Goal: Find contact information: Find contact information

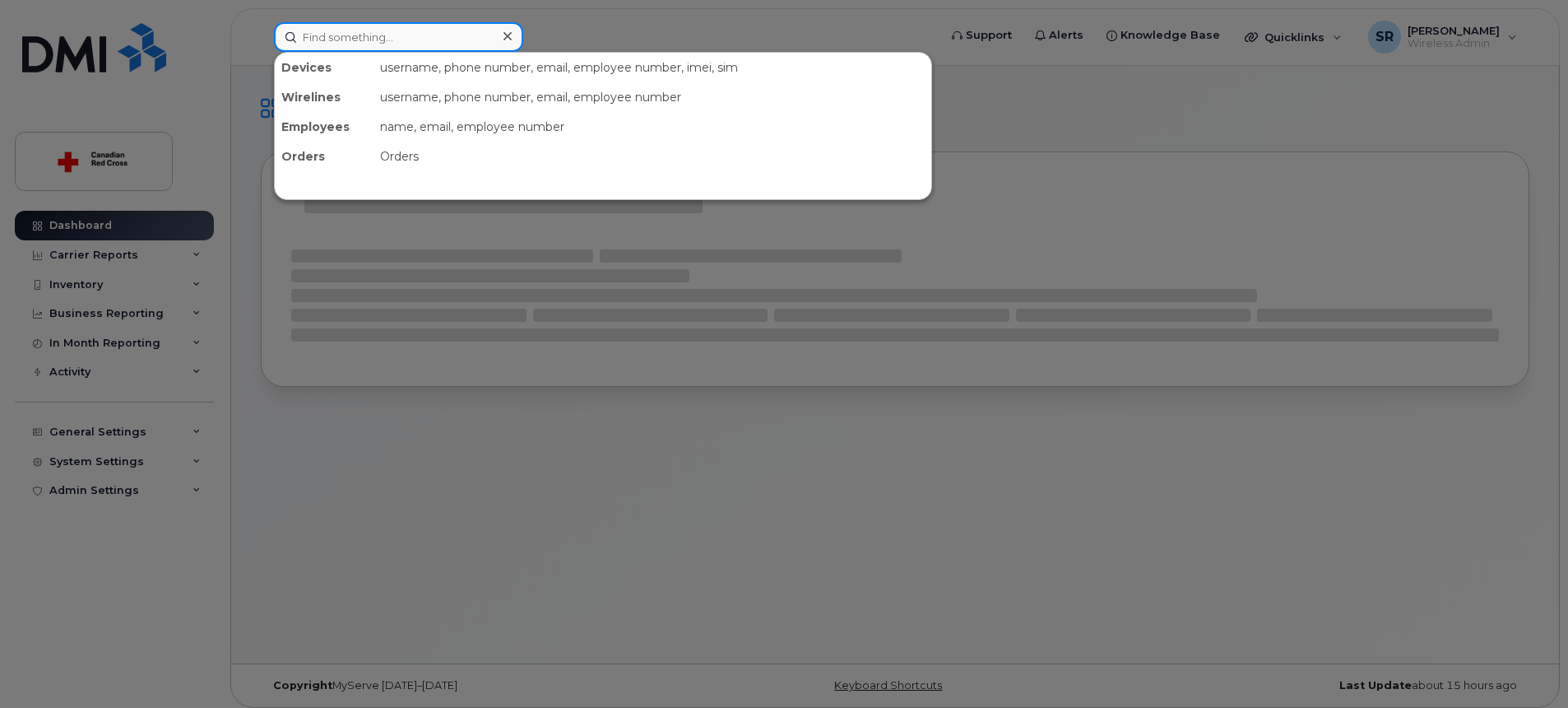
click at [469, 35] on input at bounding box center [397, 36] width 249 height 29
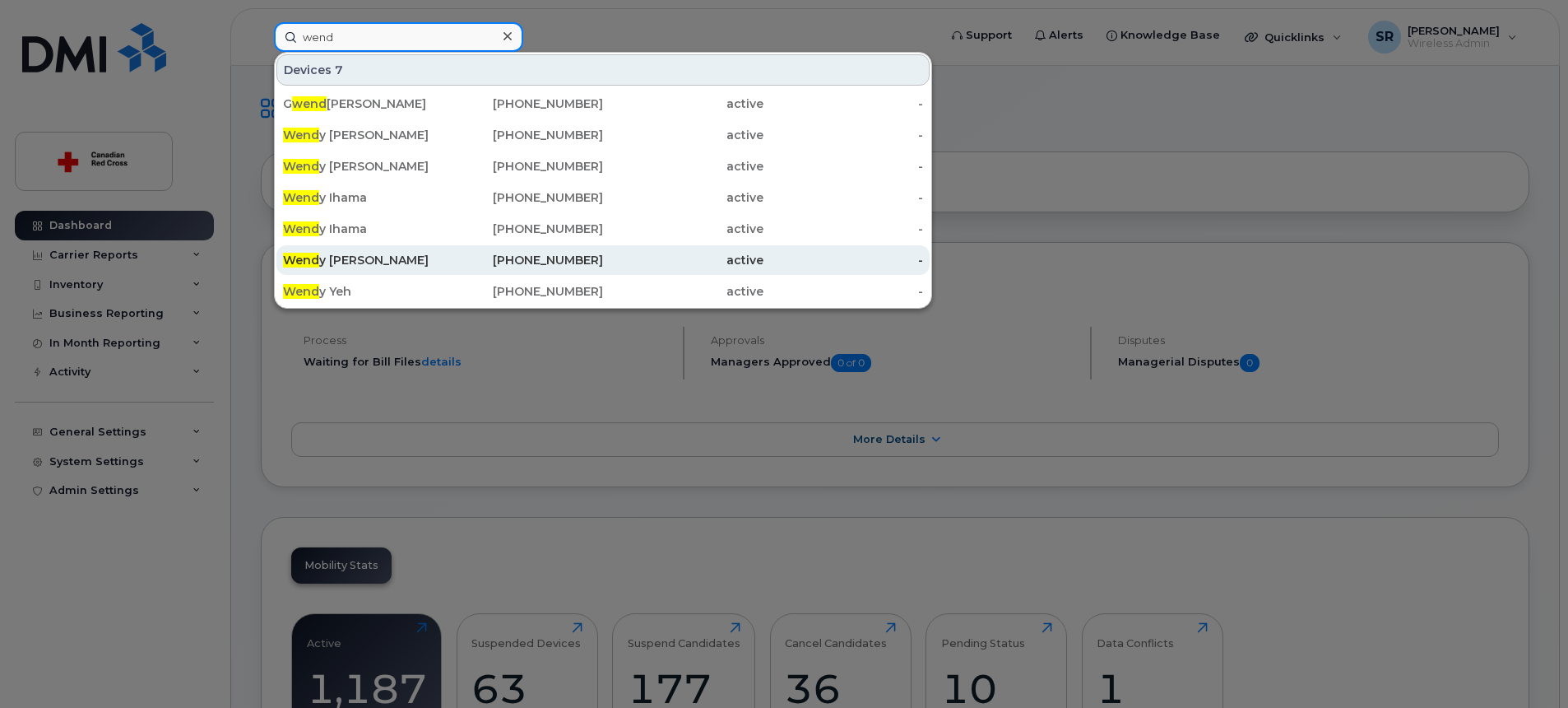
type input "wend"
click at [372, 260] on div "[PERSON_NAME]" at bounding box center [363, 259] width 161 height 16
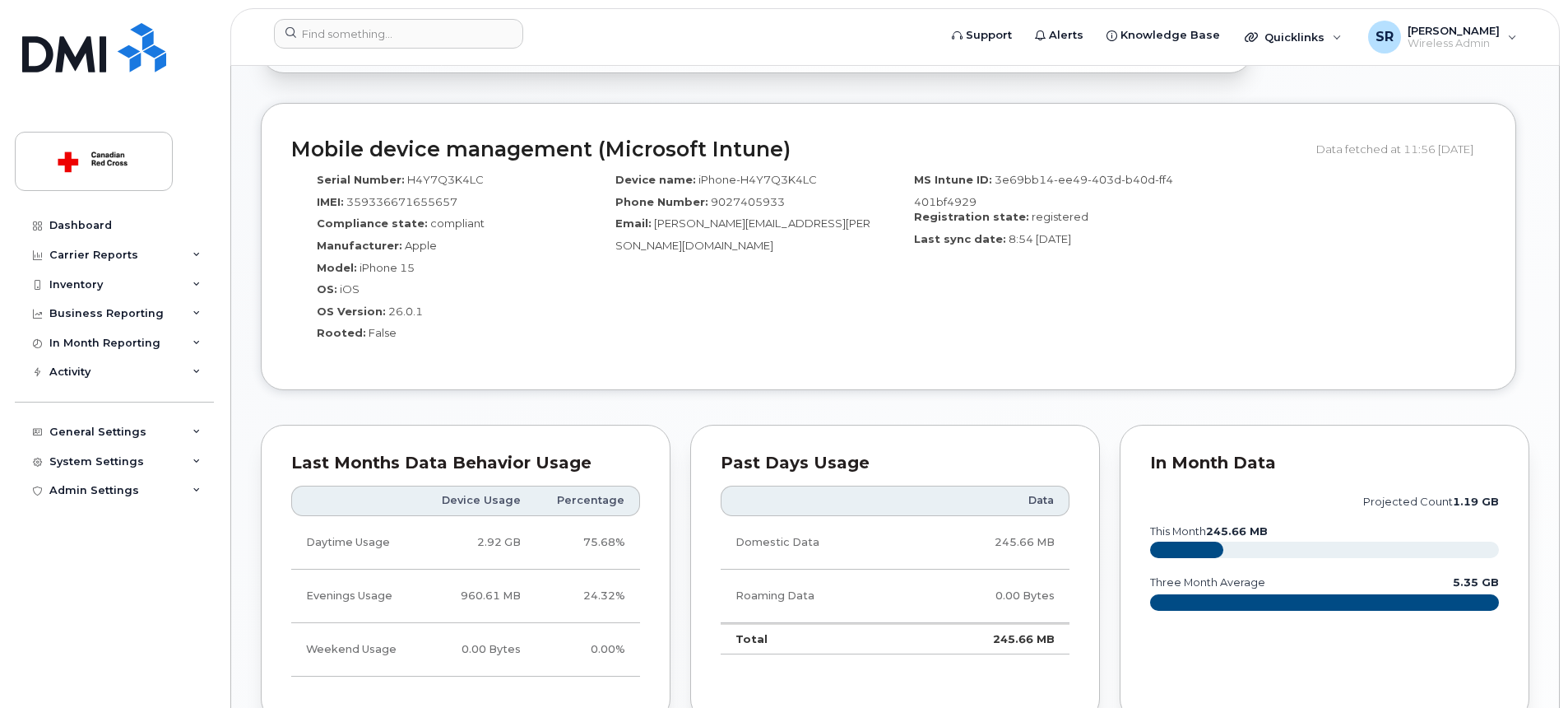
scroll to position [867, 0]
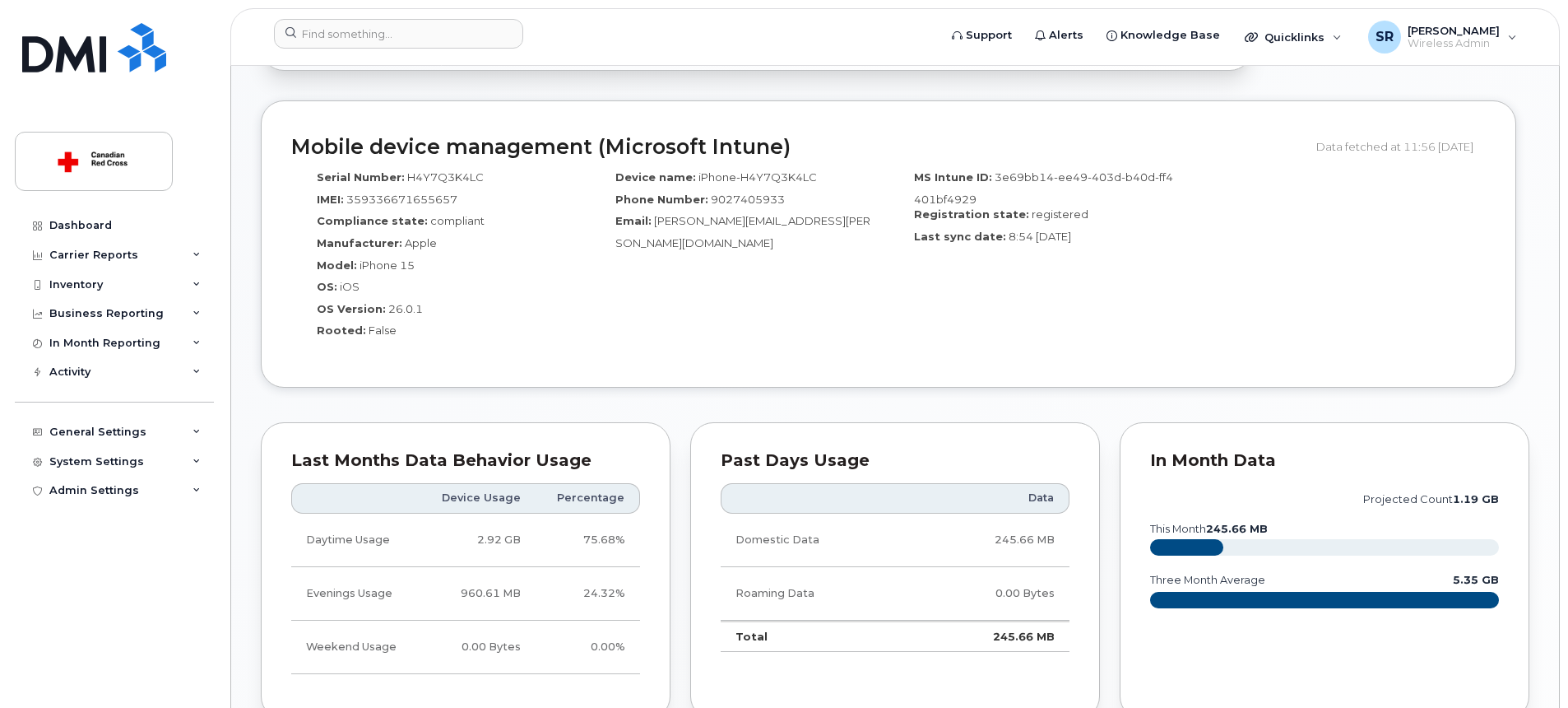
click at [837, 353] on div "Device name: iPhone-H4Y7Q3K4LC Phone Number: 9027405933 Email: wendy.deveau@red…" at bounding box center [739, 259] width 299 height 195
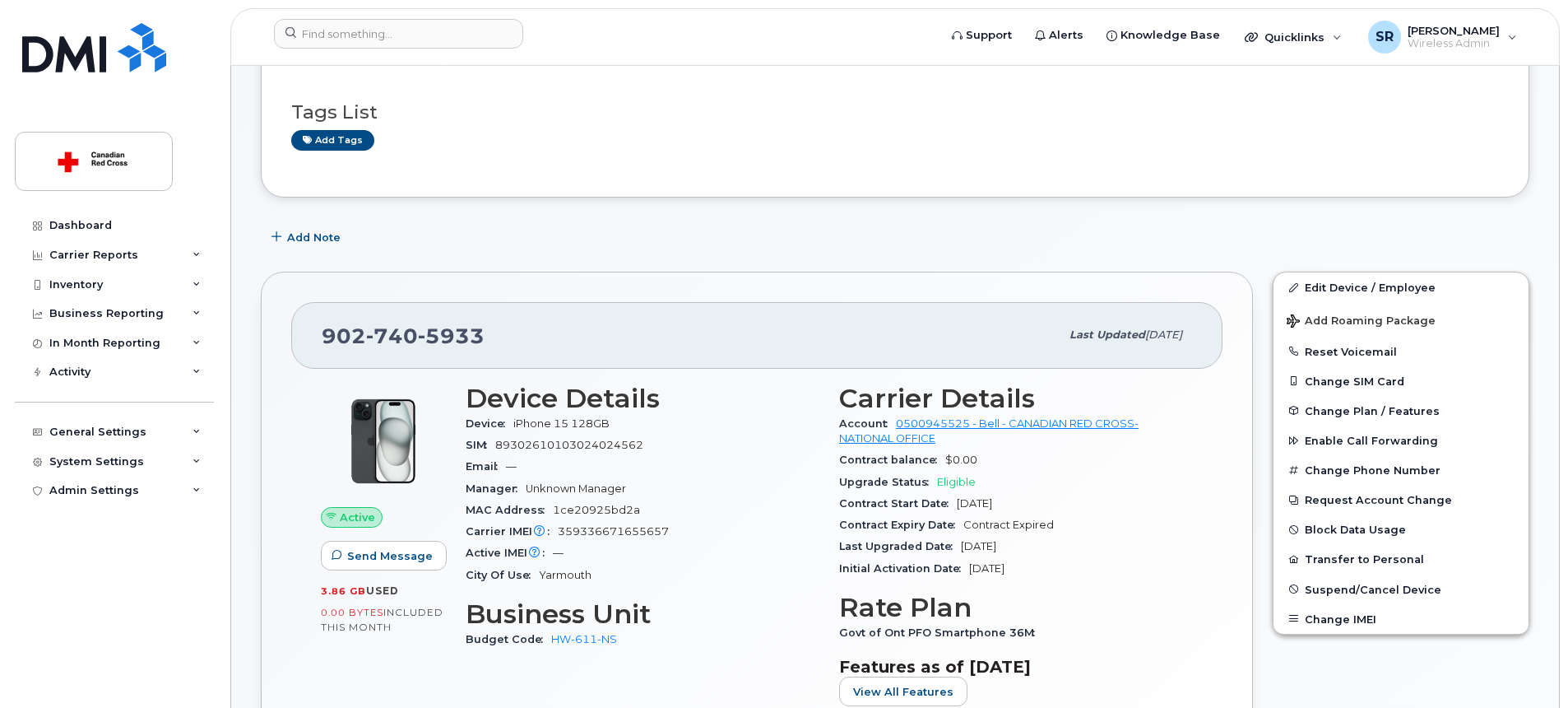
scroll to position [0, 0]
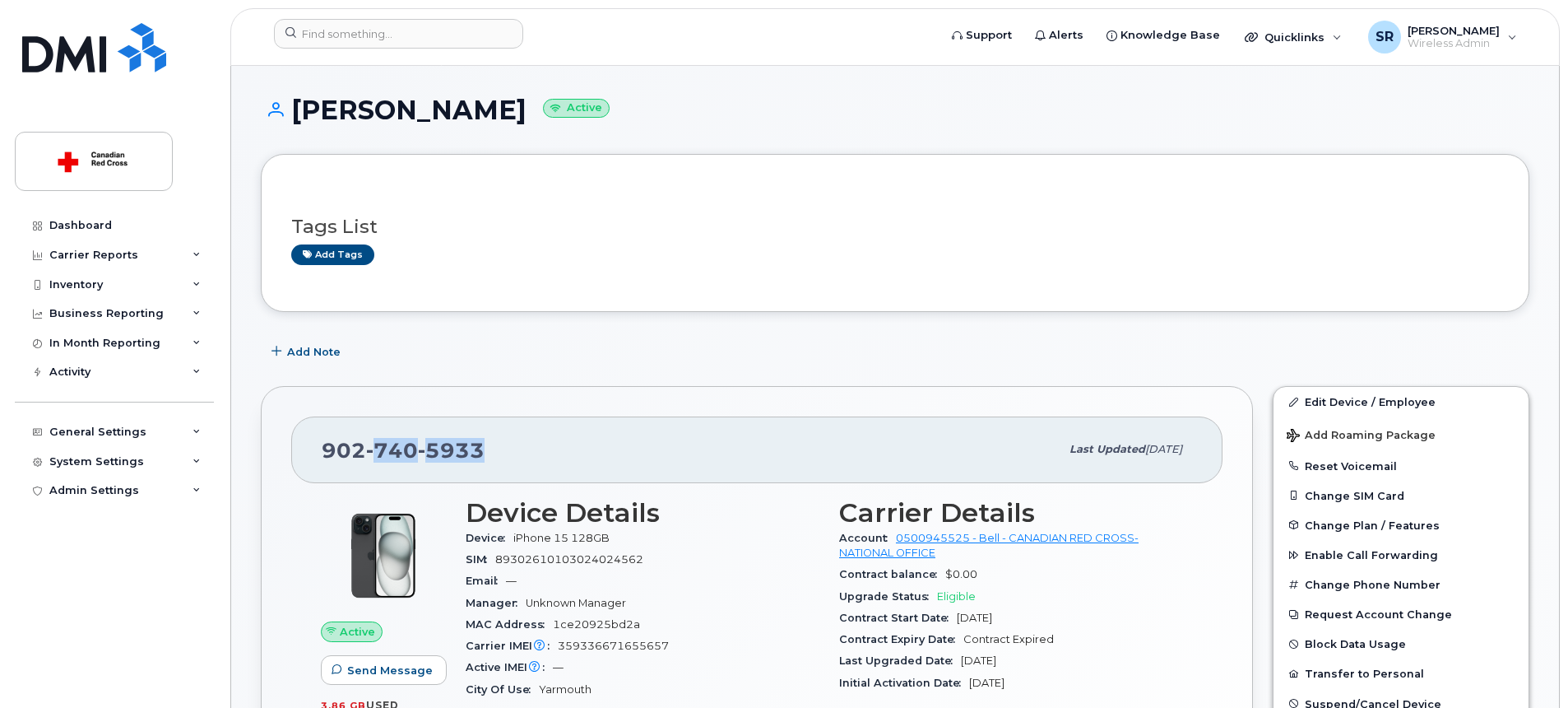
drag, startPoint x: 483, startPoint y: 461, endPoint x: 379, endPoint y: 455, distance: 104.2
click at [379, 455] on div "902 740 5933" at bounding box center [691, 449] width 738 height 35
copy span "740 5933"
